Goal: Task Accomplishment & Management: Use online tool/utility

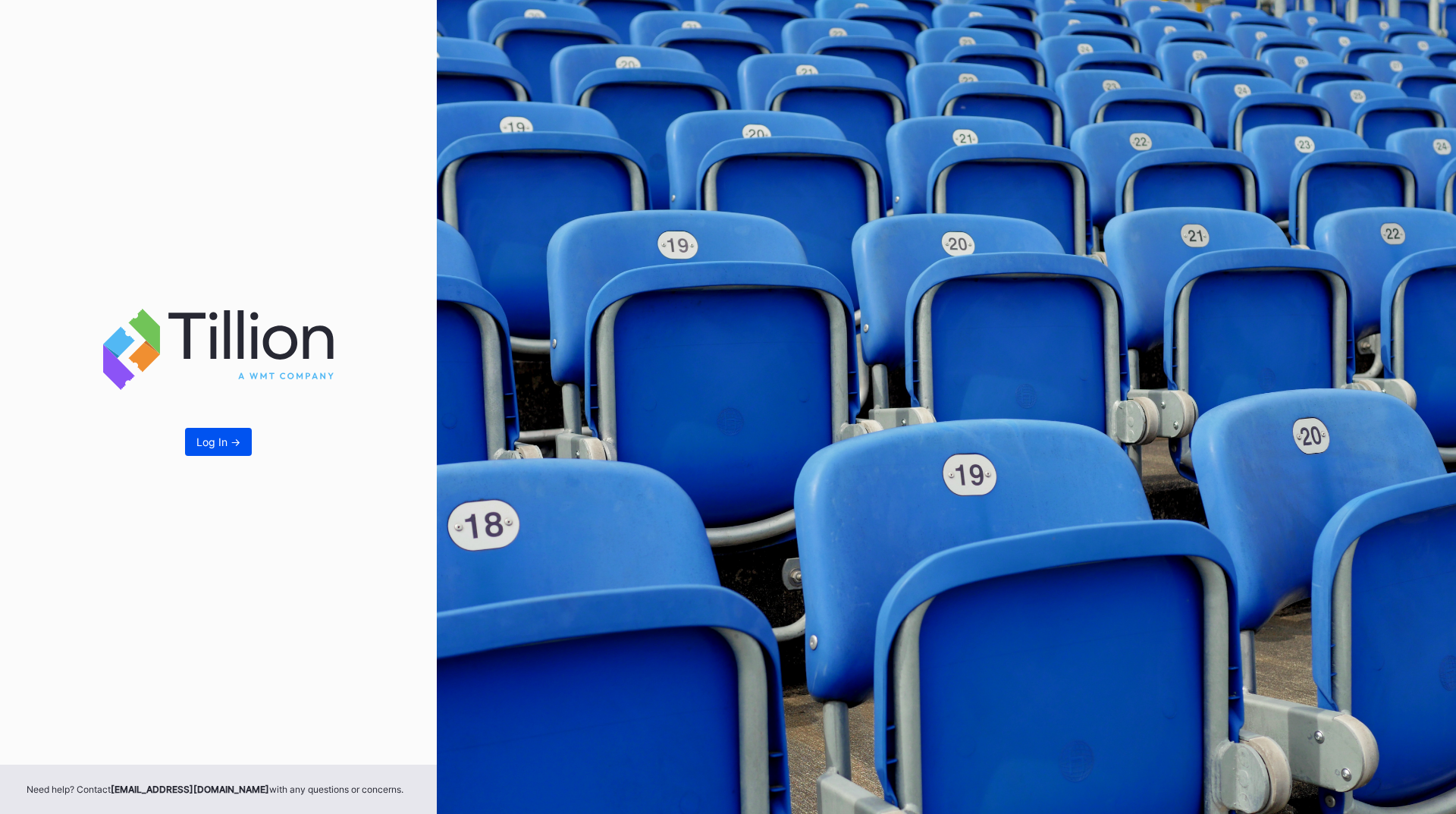
click at [223, 436] on div "Log In ->" at bounding box center [218, 442] width 44 height 13
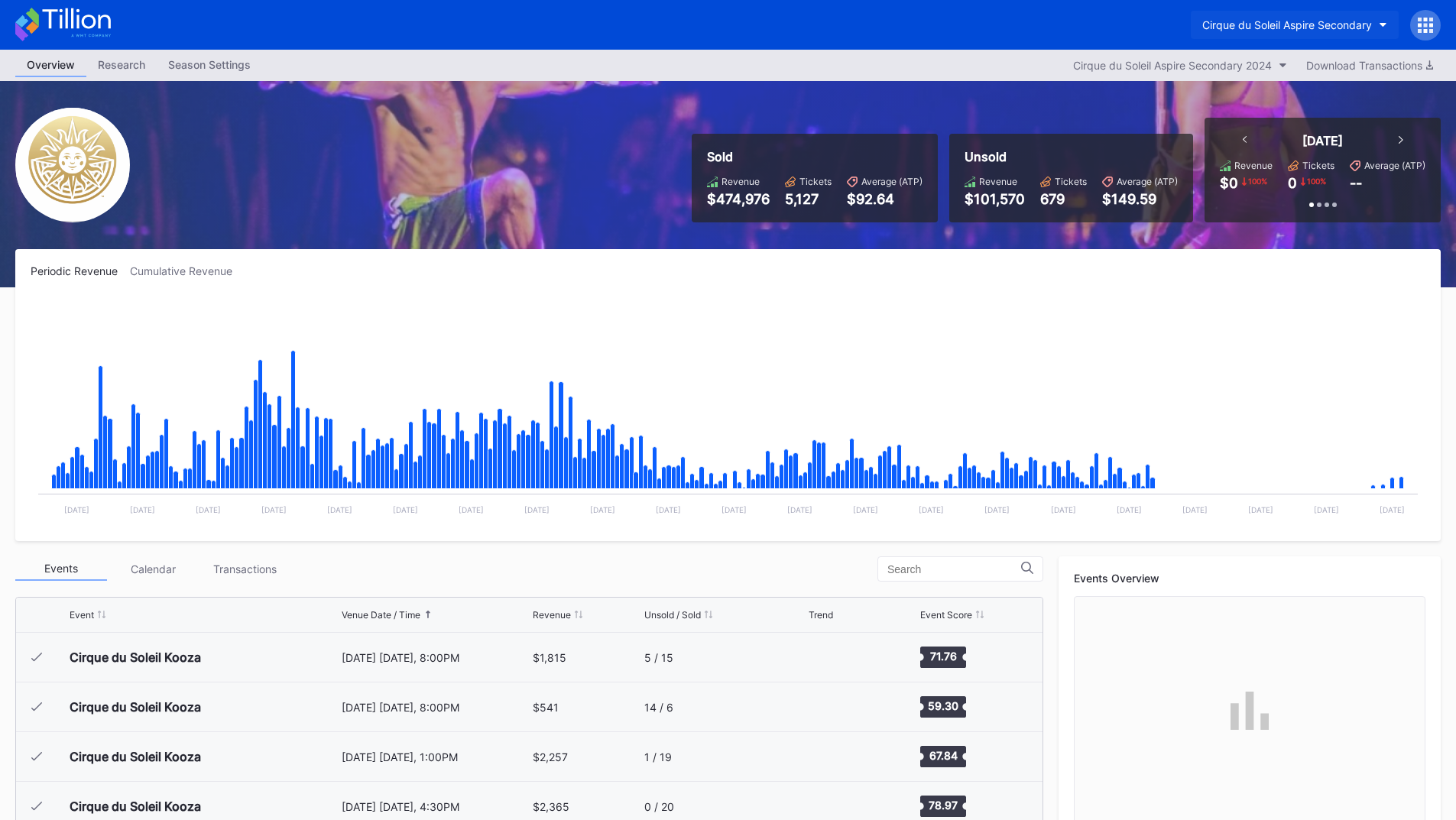
click at [1315, 24] on div "Cirque du Soleil Aspire Secondary" at bounding box center [1287, 25] width 170 height 13
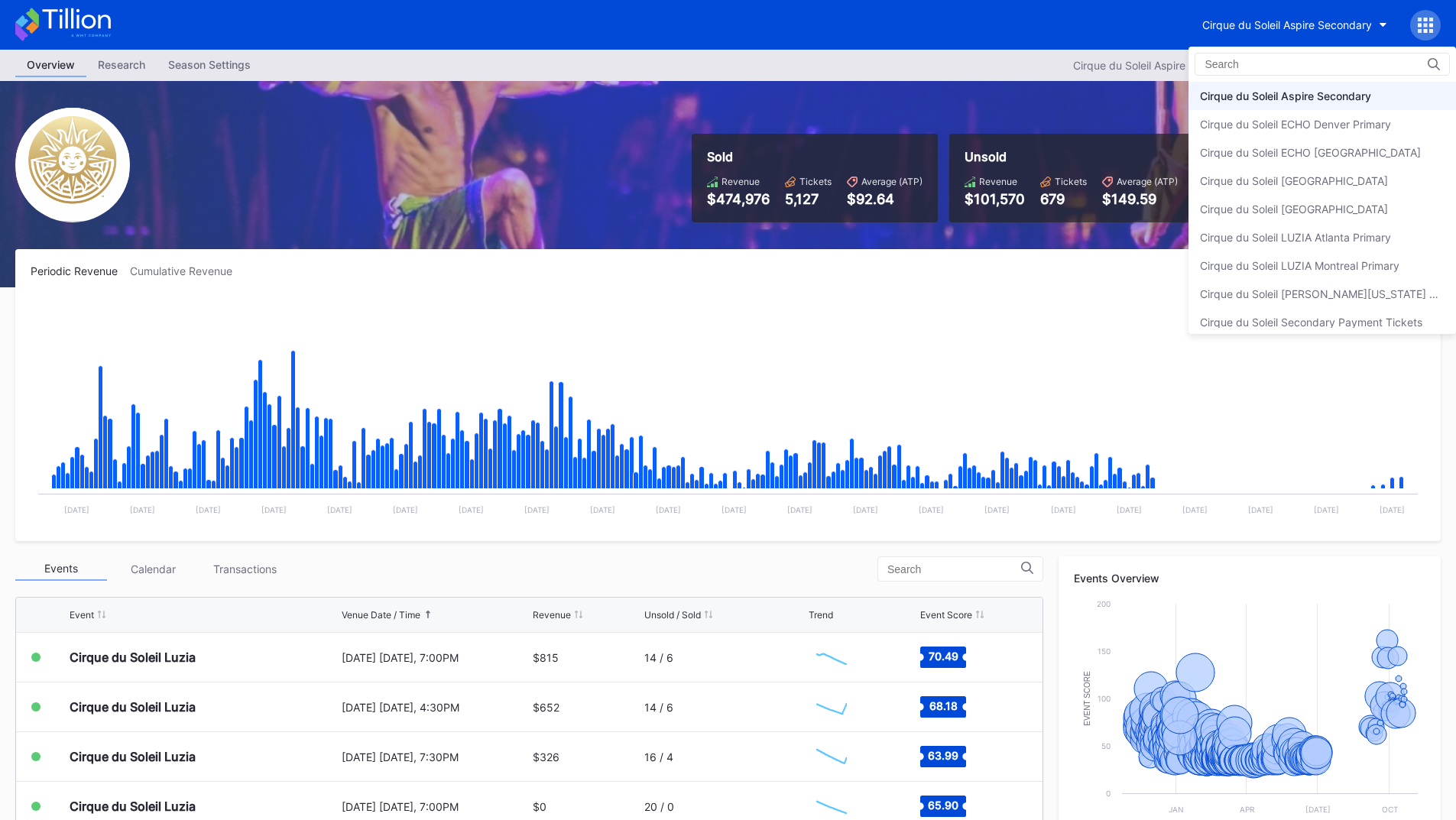
scroll to position [9, 0]
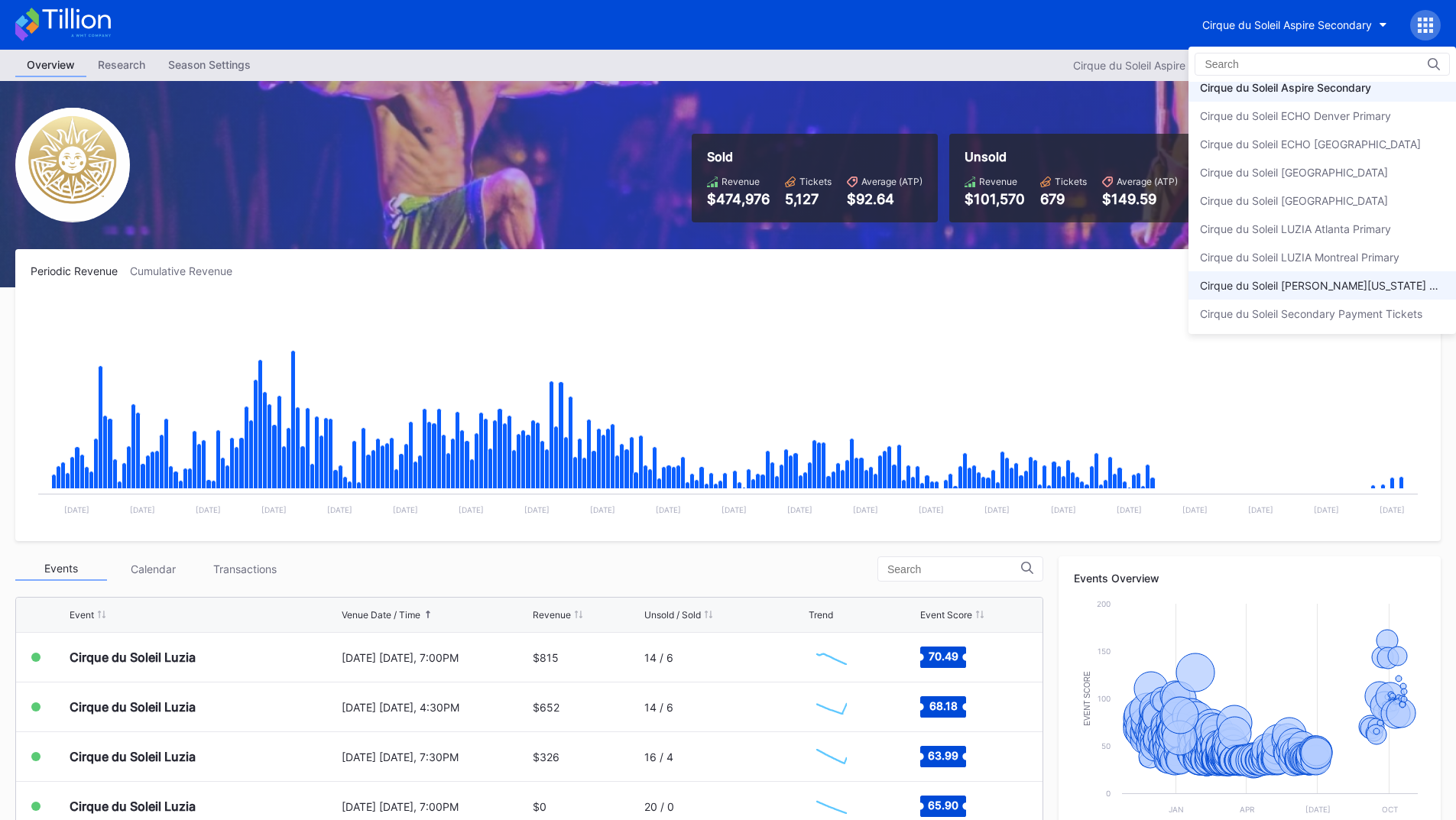
click at [1383, 277] on div "Cirque du Soleil [PERSON_NAME][US_STATE] Primary" at bounding box center [1323, 286] width 268 height 29
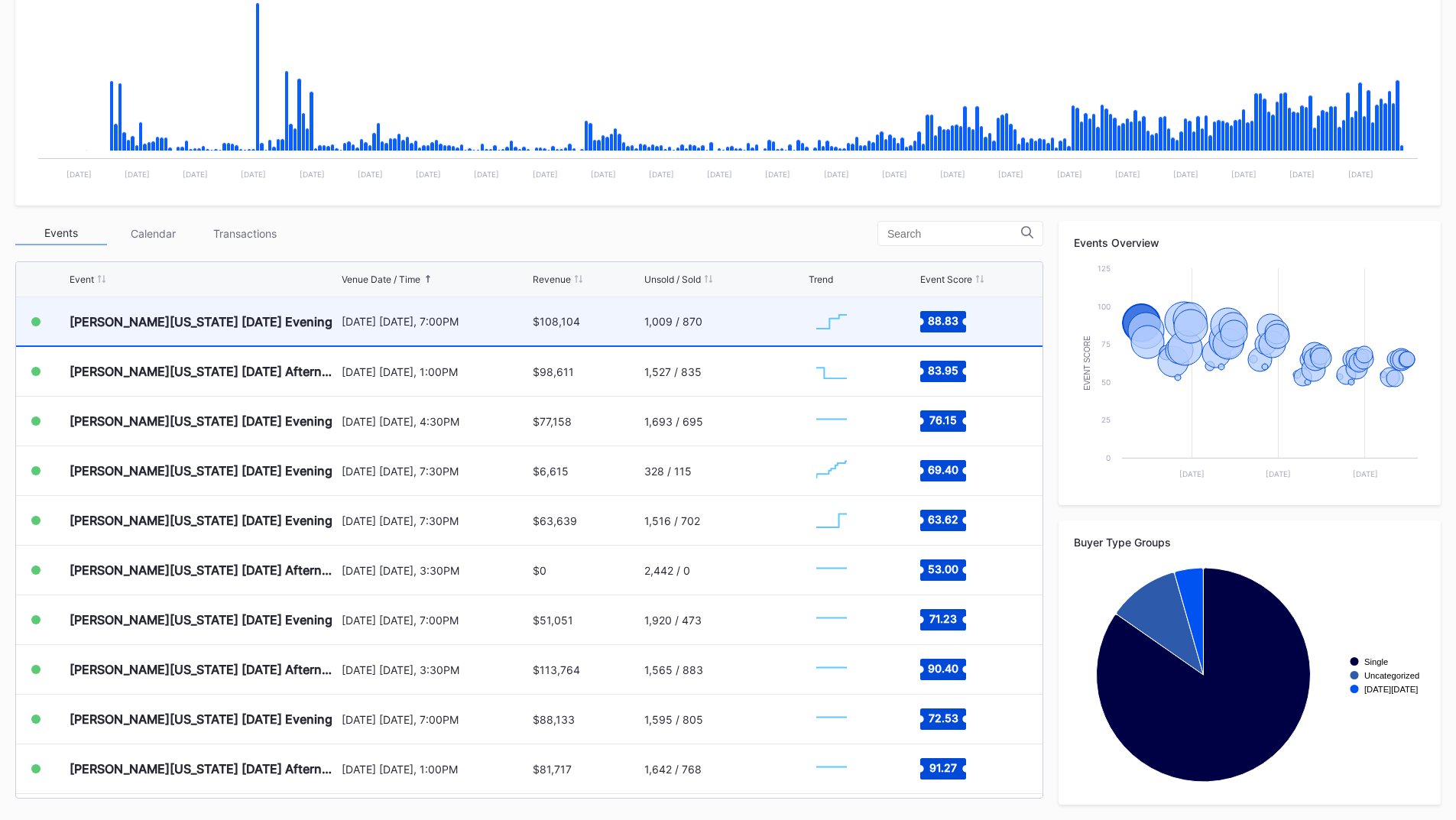
click at [621, 338] on div "$108,104" at bounding box center [586, 321] width 107 height 48
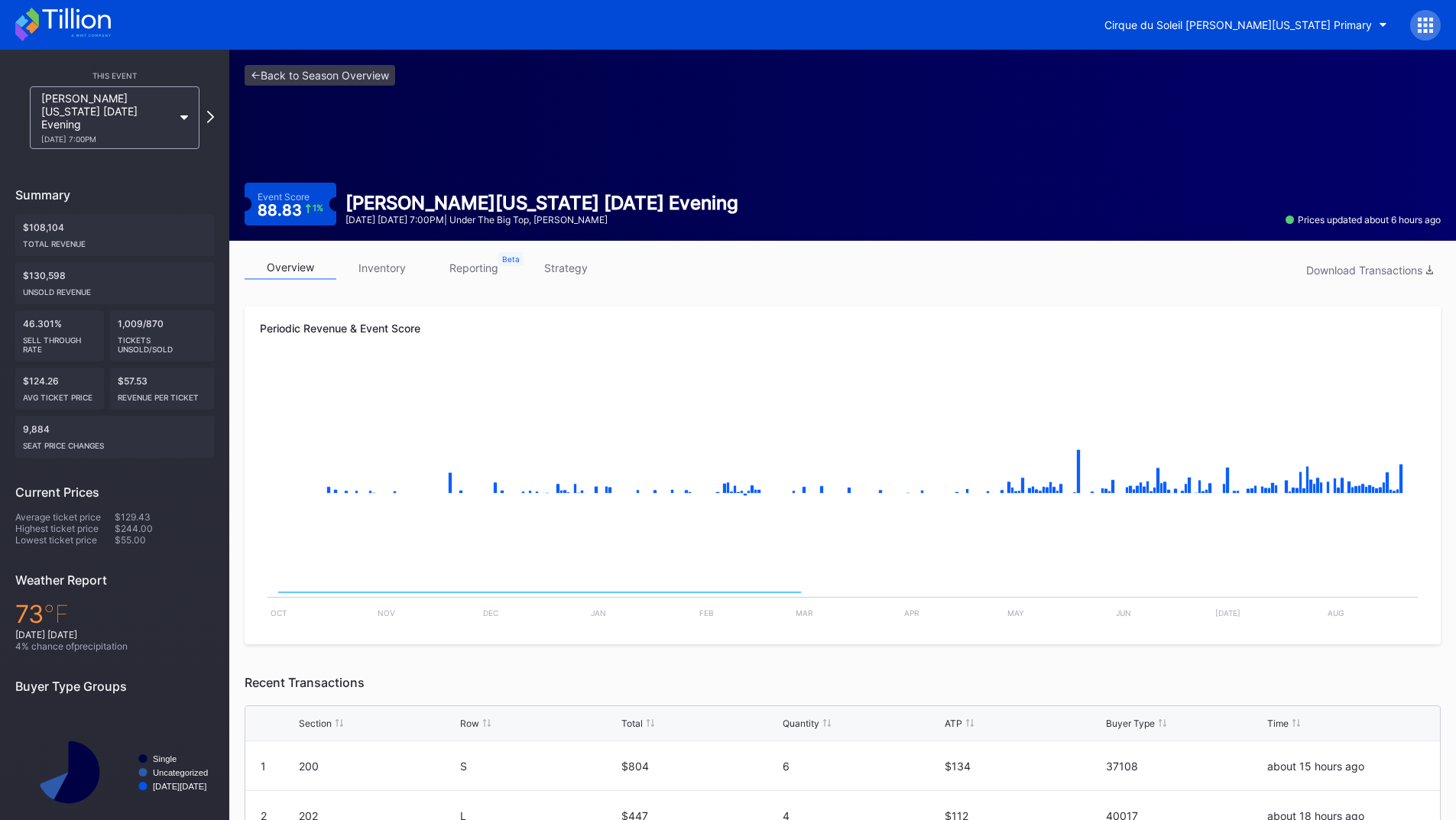
click at [384, 264] on link "inventory" at bounding box center [382, 267] width 92 height 24
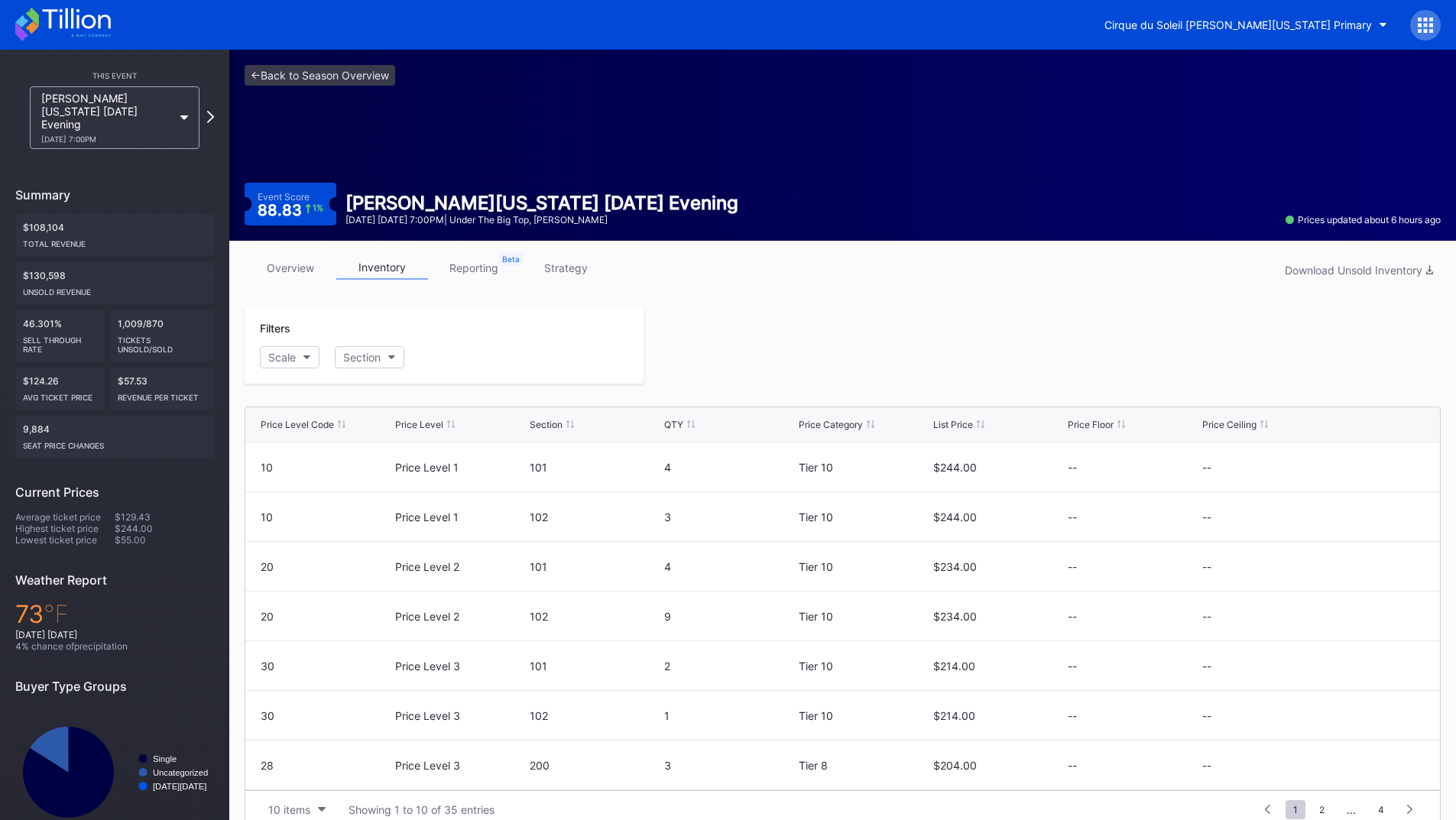
click at [84, 26] on icon at bounding box center [76, 19] width 68 height 21
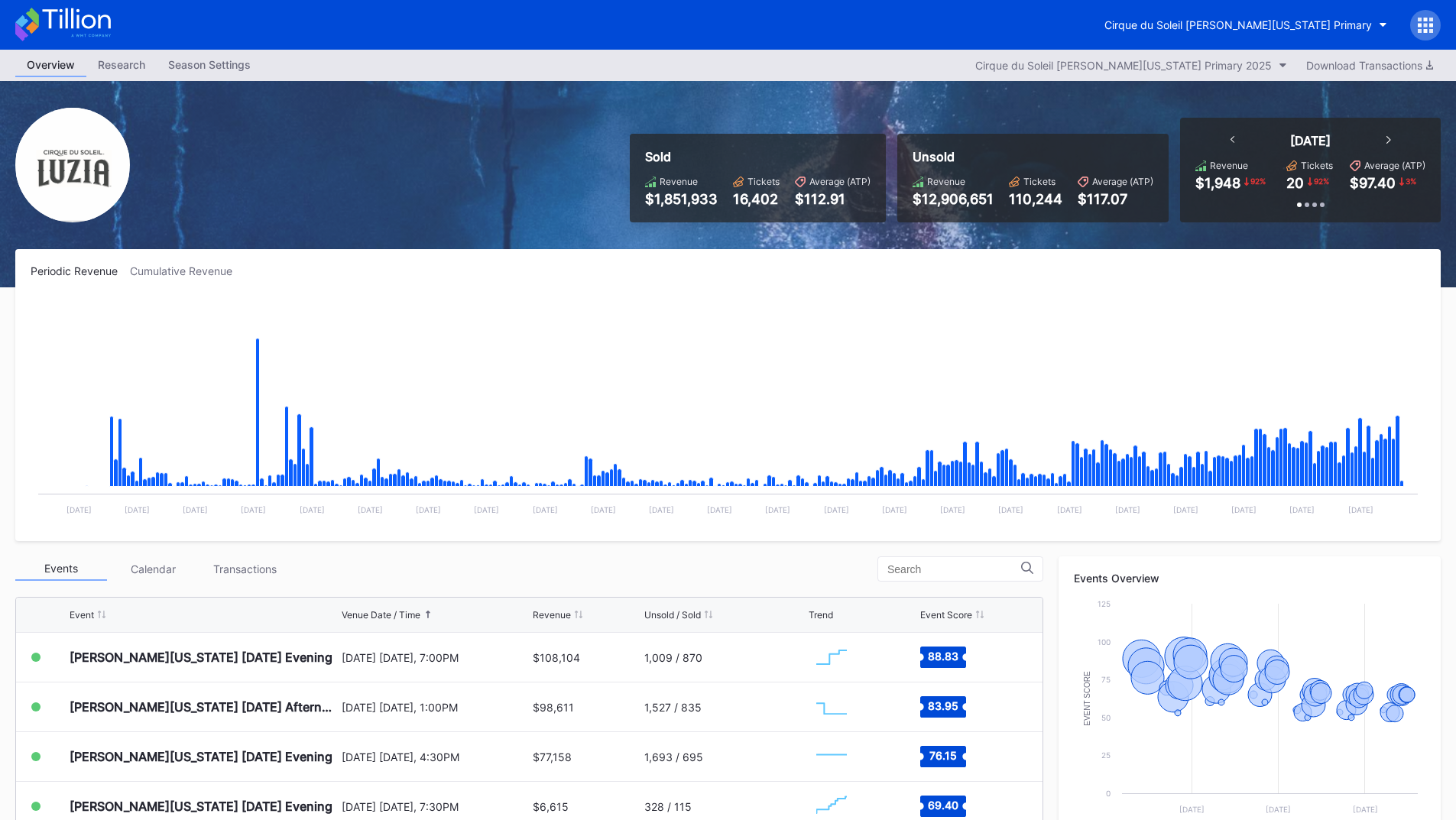
scroll to position [306, 0]
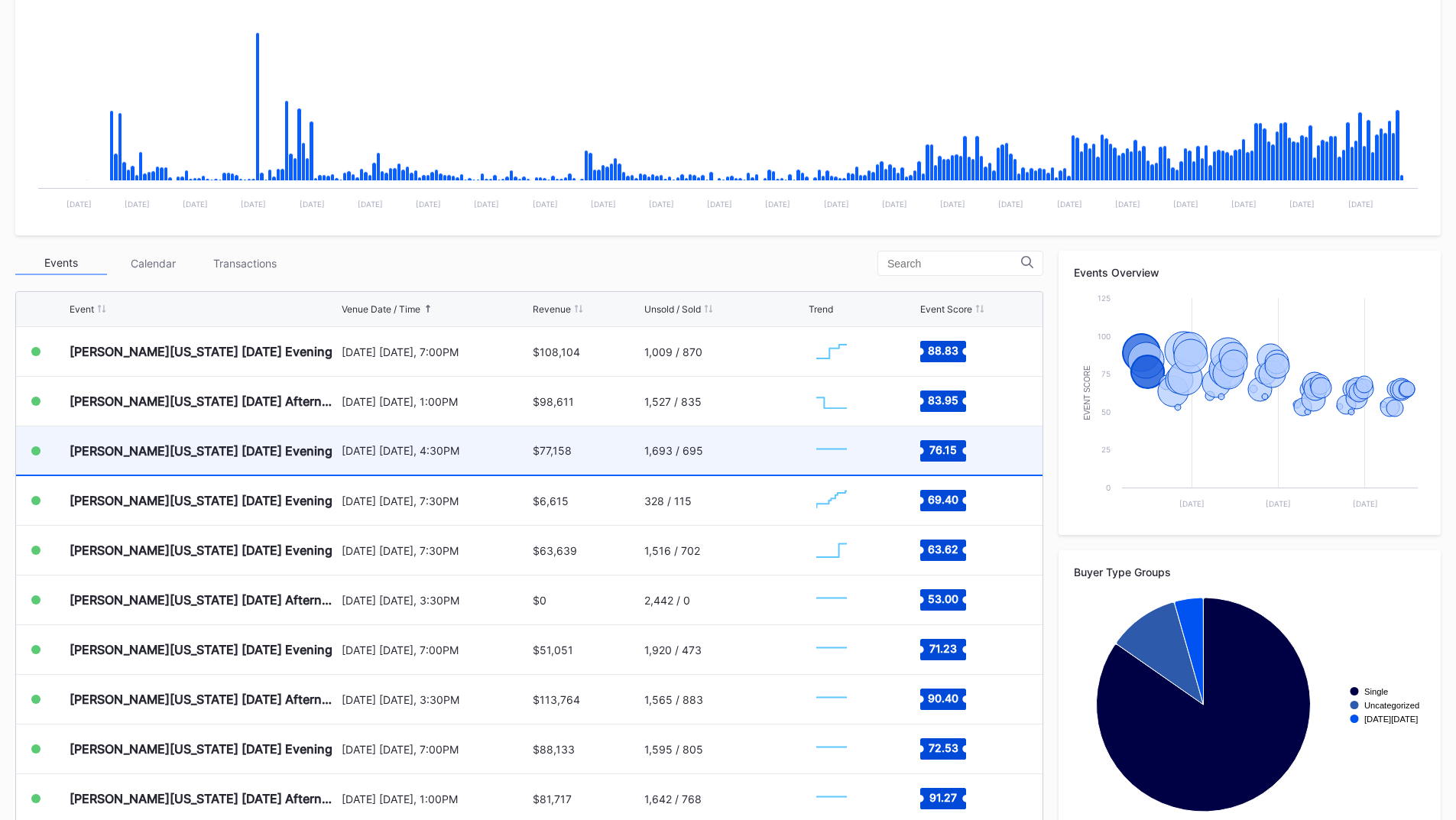
click at [611, 429] on div "$77,158" at bounding box center [586, 450] width 107 height 48
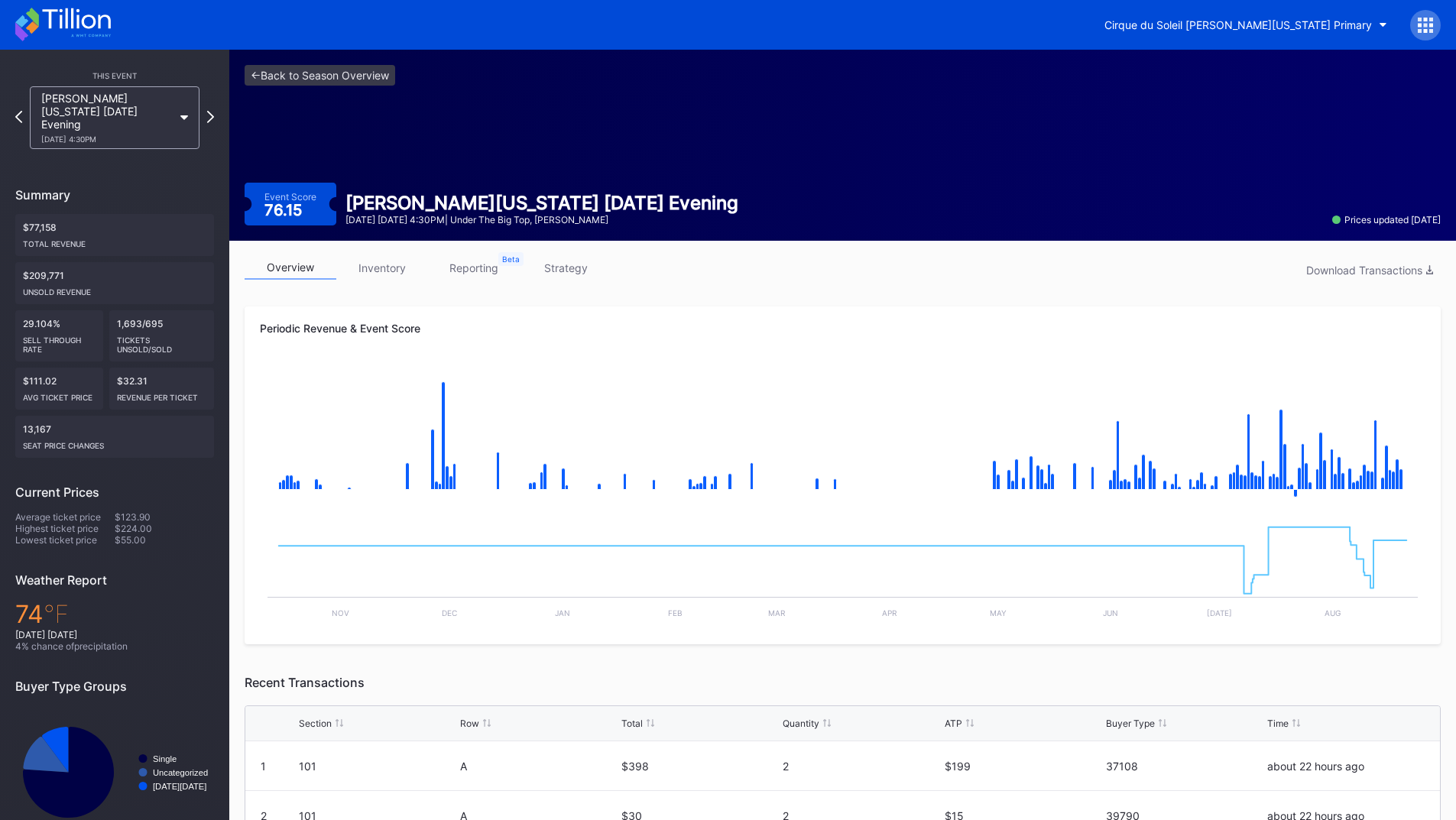
click at [475, 274] on link "reporting" at bounding box center [473, 267] width 92 height 24
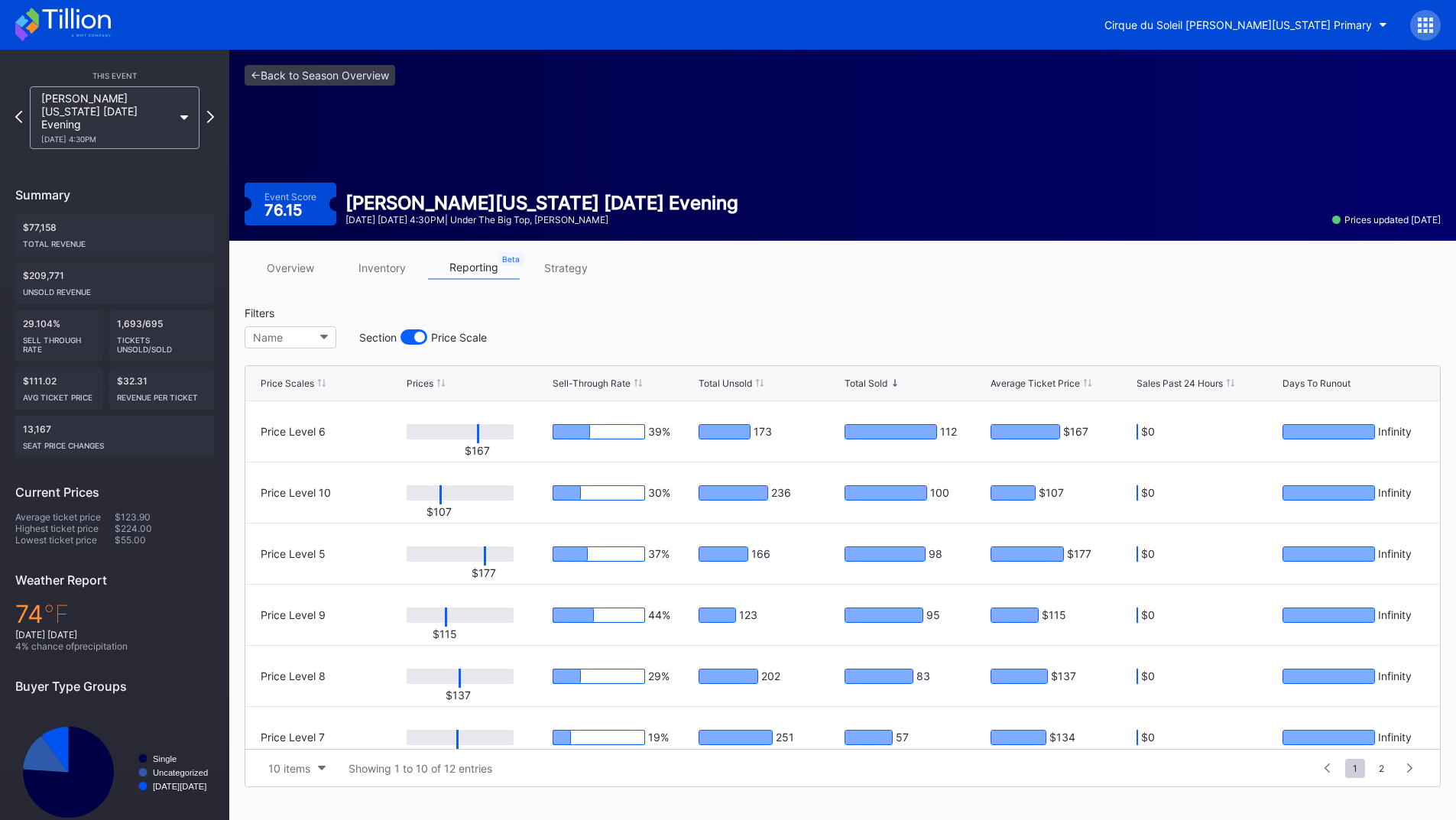
click at [405, 272] on link "inventory" at bounding box center [382, 267] width 92 height 24
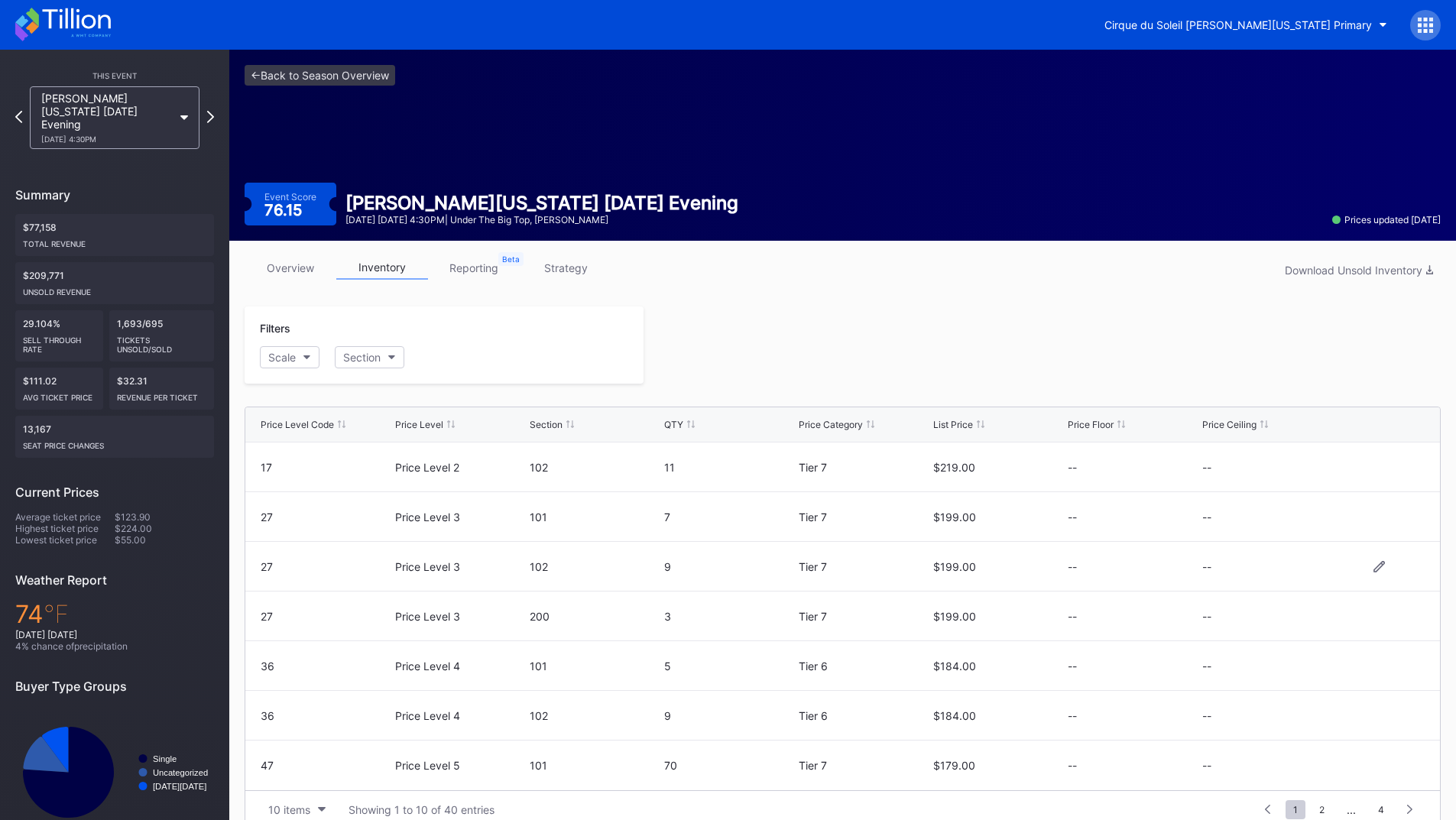
scroll to position [149, 0]
click at [72, 22] on icon at bounding box center [76, 19] width 68 height 21
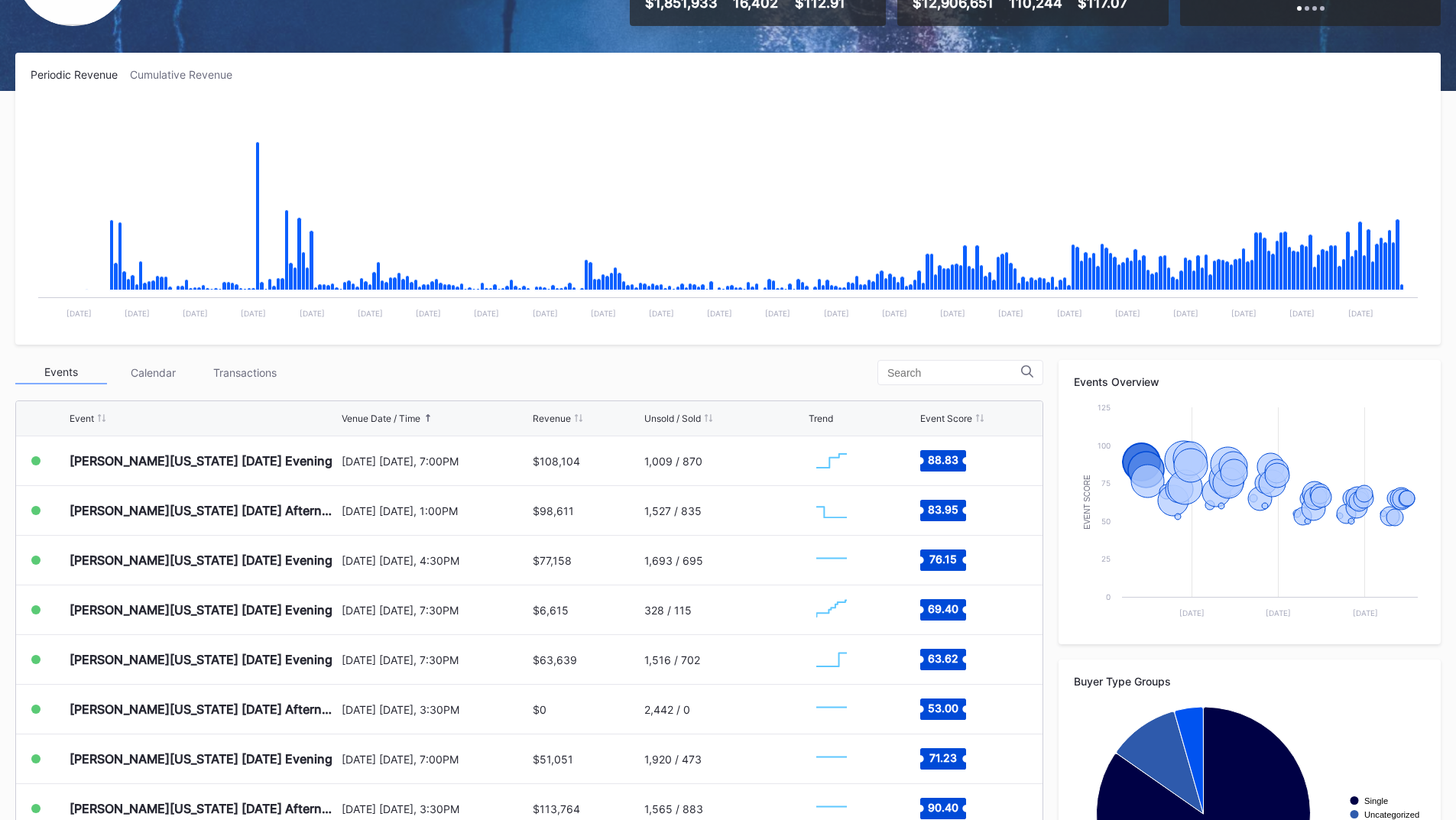
scroll to position [306, 0]
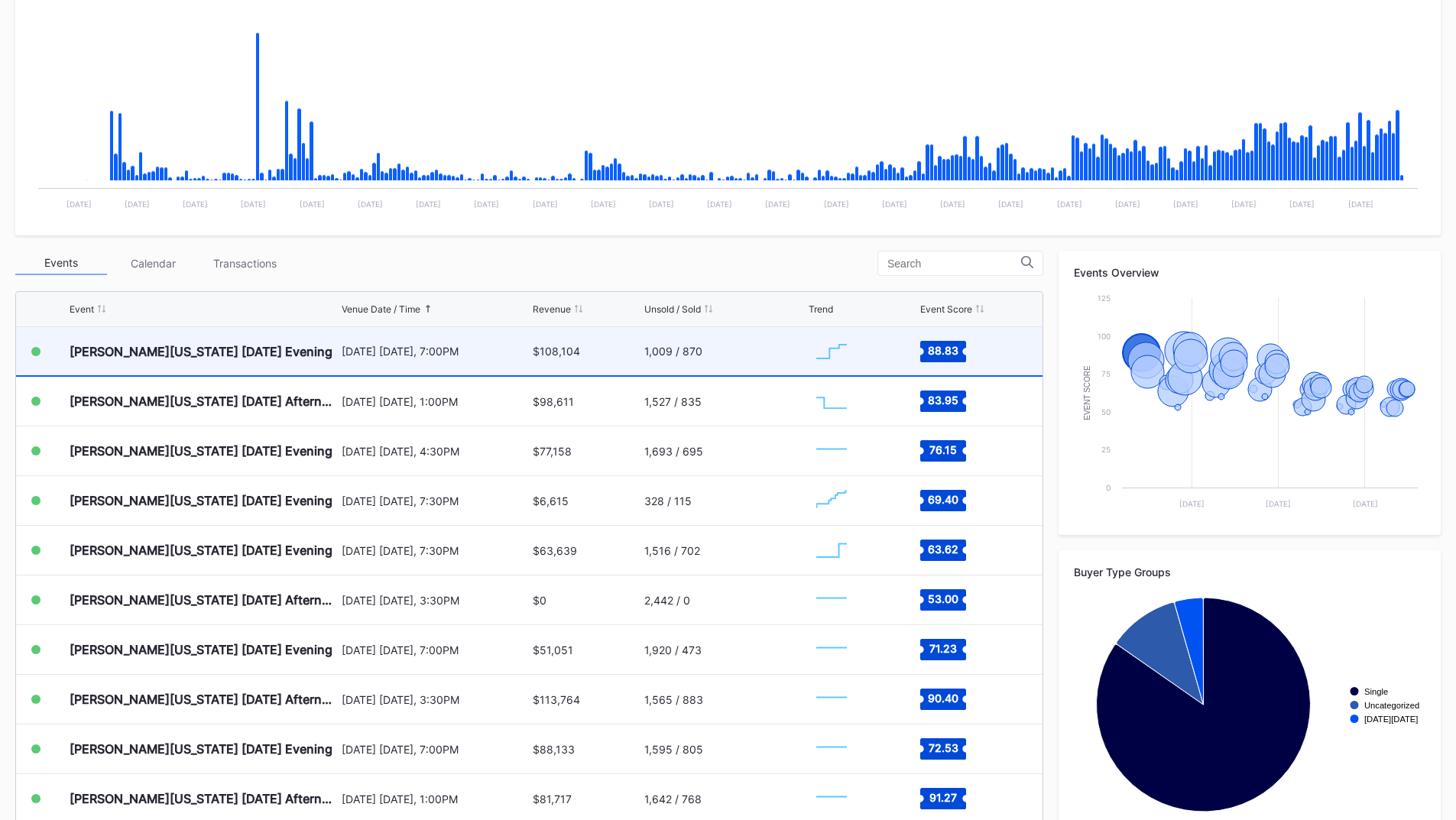
click at [554, 351] on div "$108,104" at bounding box center [557, 352] width 48 height 13
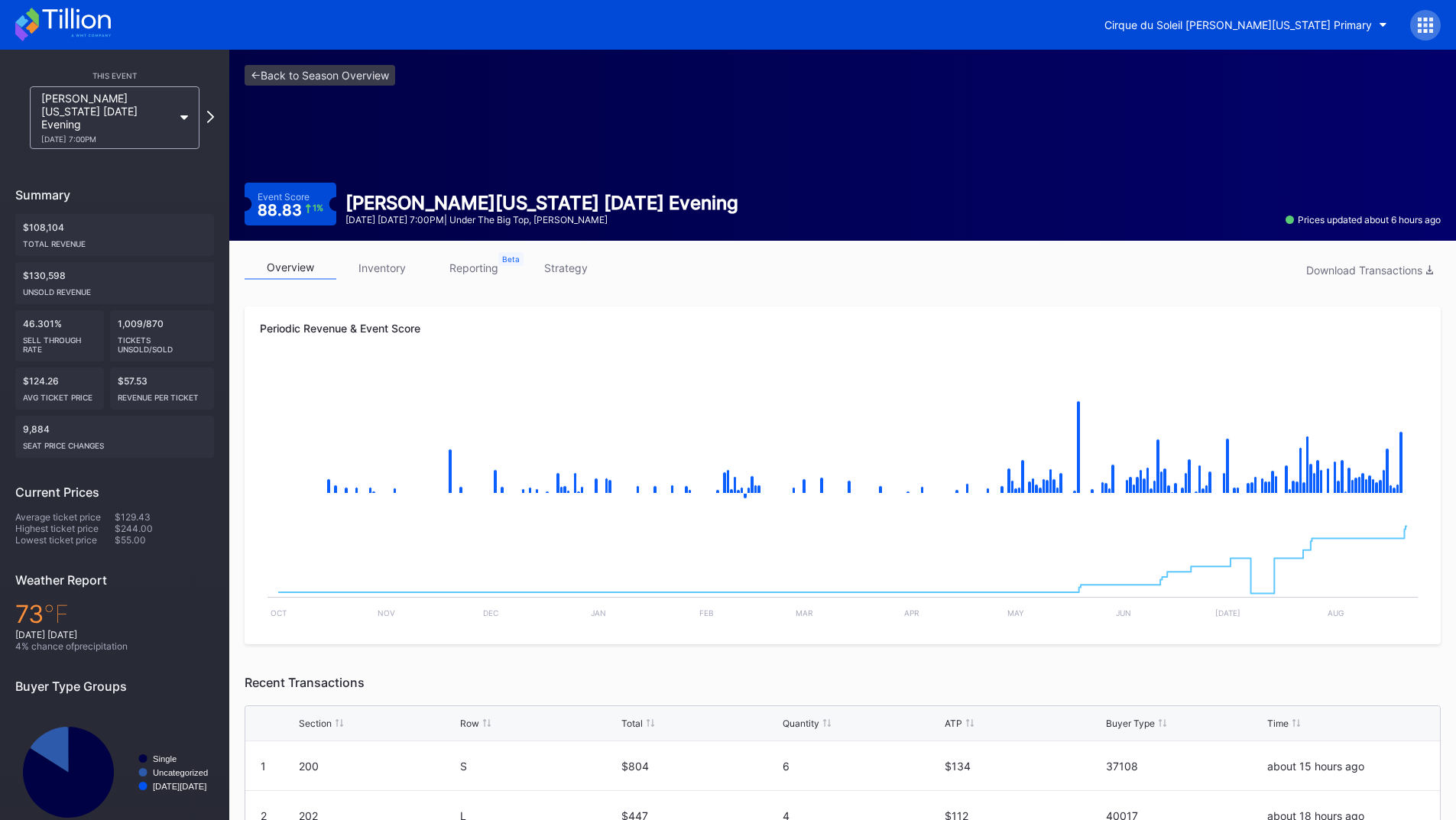
click at [458, 269] on link "reporting" at bounding box center [473, 267] width 92 height 24
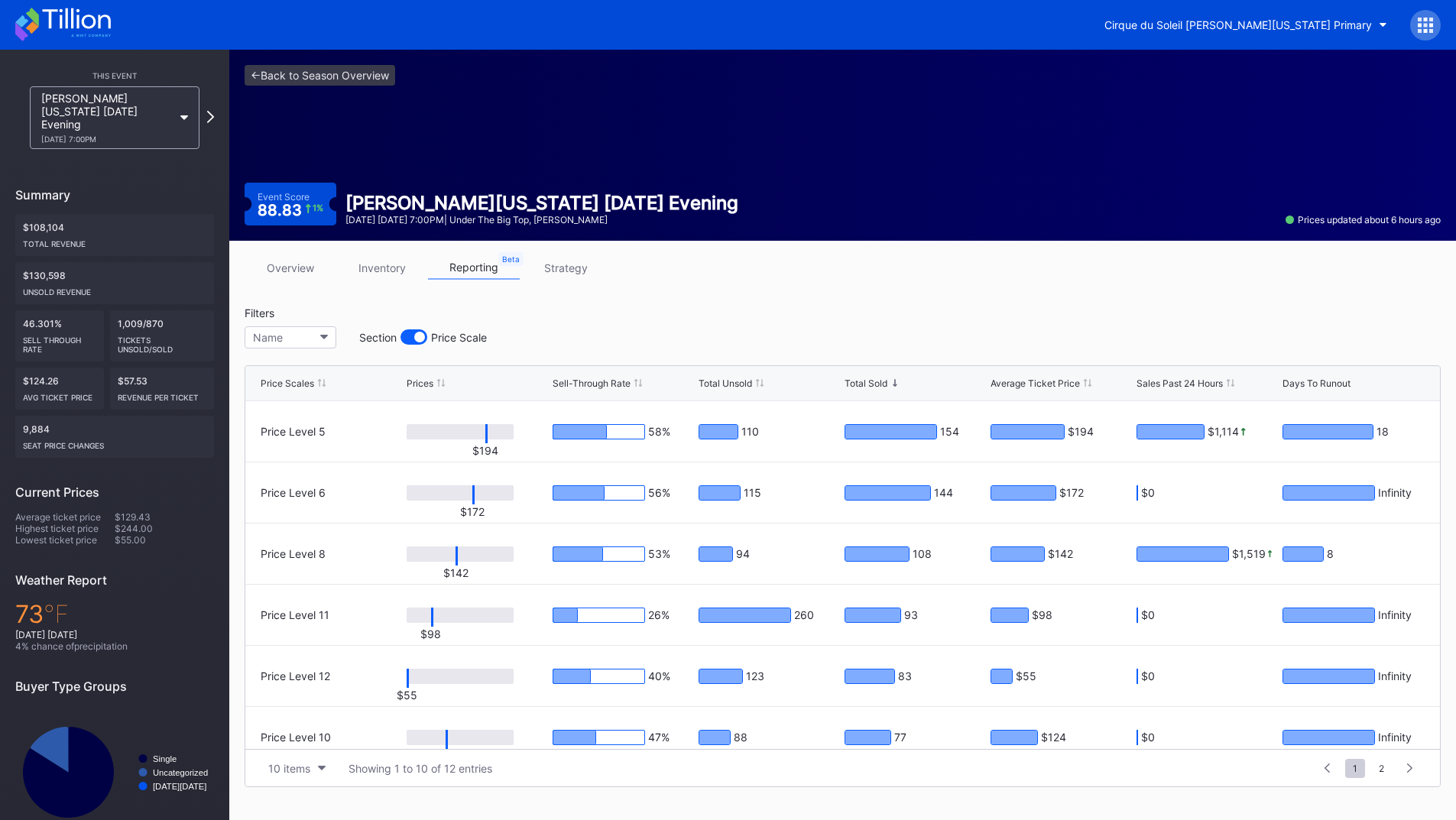
click at [575, 270] on link "strategy" at bounding box center [565, 267] width 92 height 24
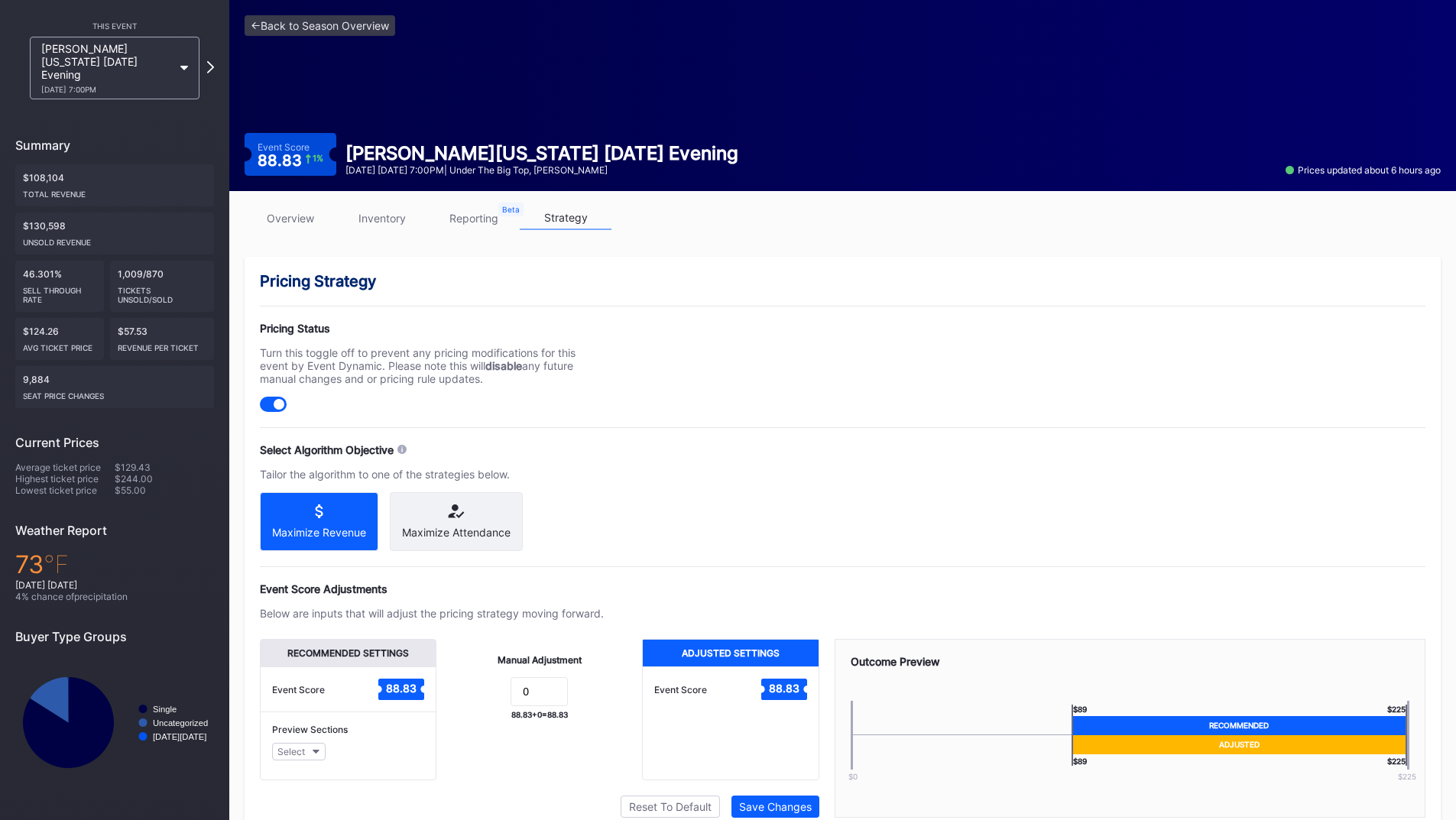
scroll to position [123, 0]
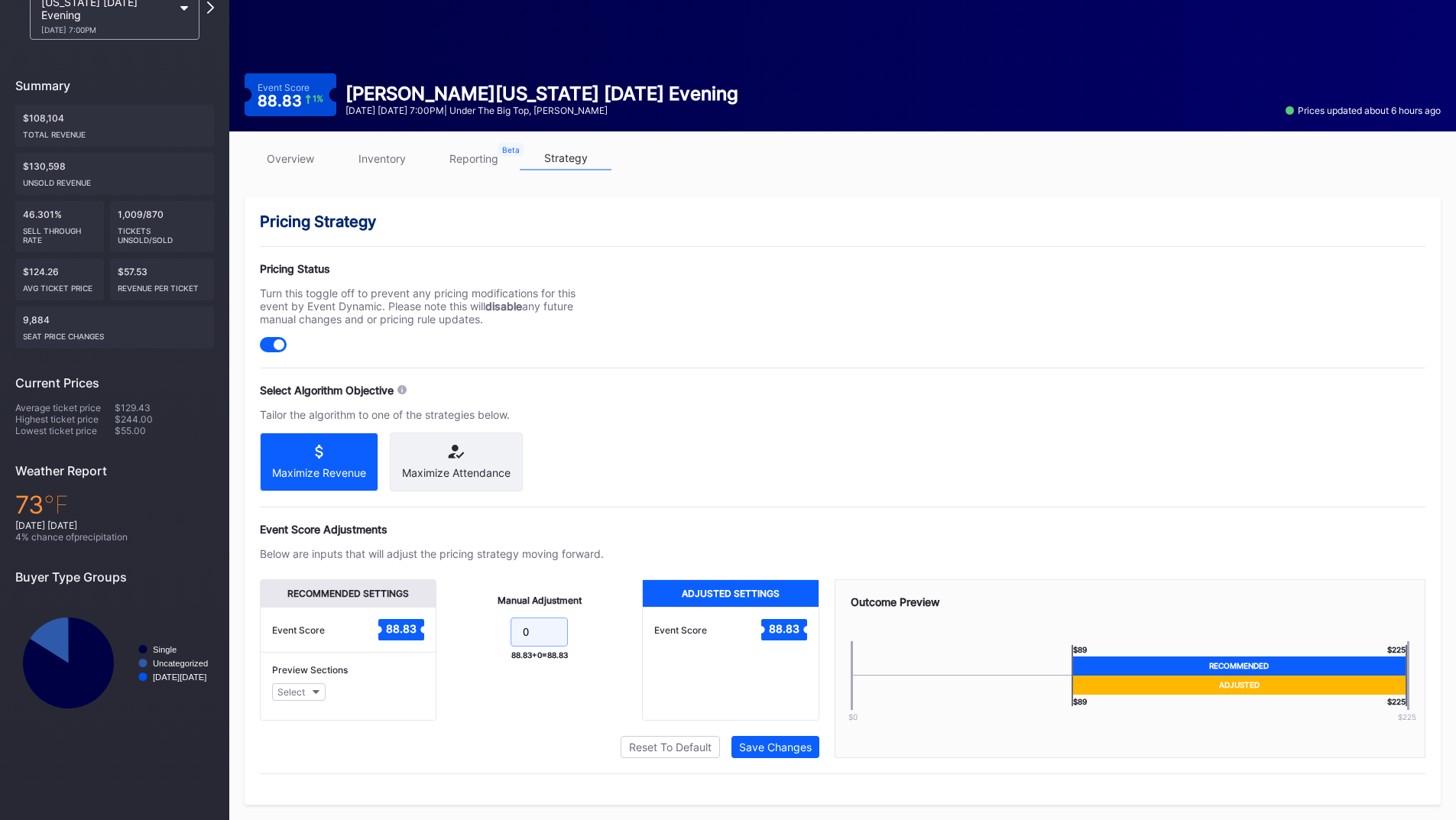
drag, startPoint x: 526, startPoint y: 630, endPoint x: 486, endPoint y: 630, distance: 40.0
click at [491, 630] on form "0" at bounding box center [539, 634] width 175 height 33
type input "1"
